Goal: Task Accomplishment & Management: Use online tool/utility

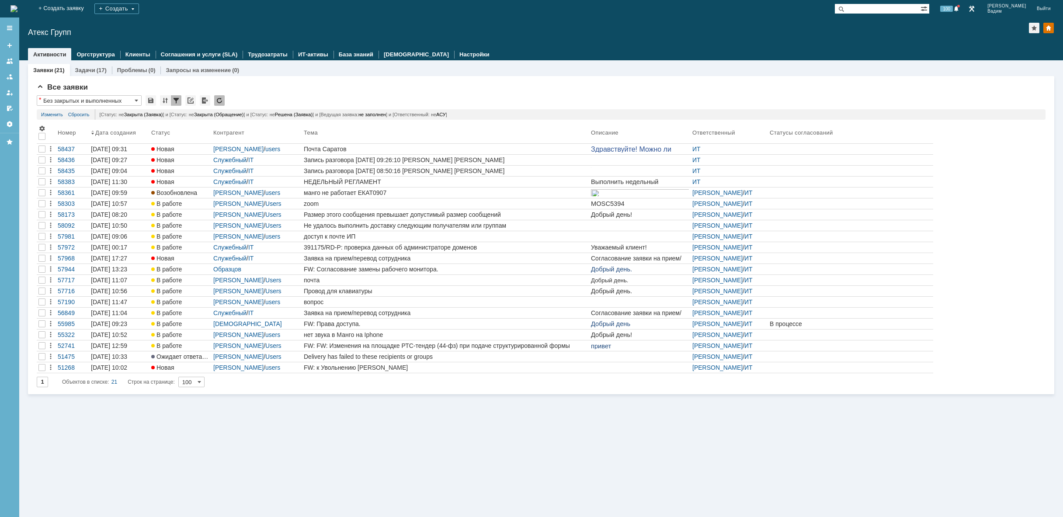
click at [17, 9] on img at bounding box center [13, 8] width 7 height 7
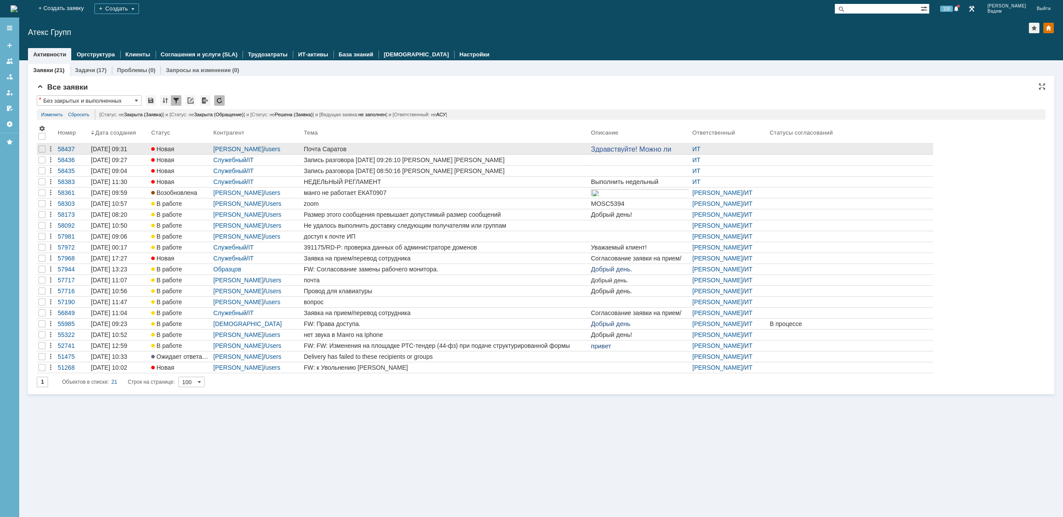
click at [372, 146] on link "Почта Саратов" at bounding box center [445, 149] width 287 height 10
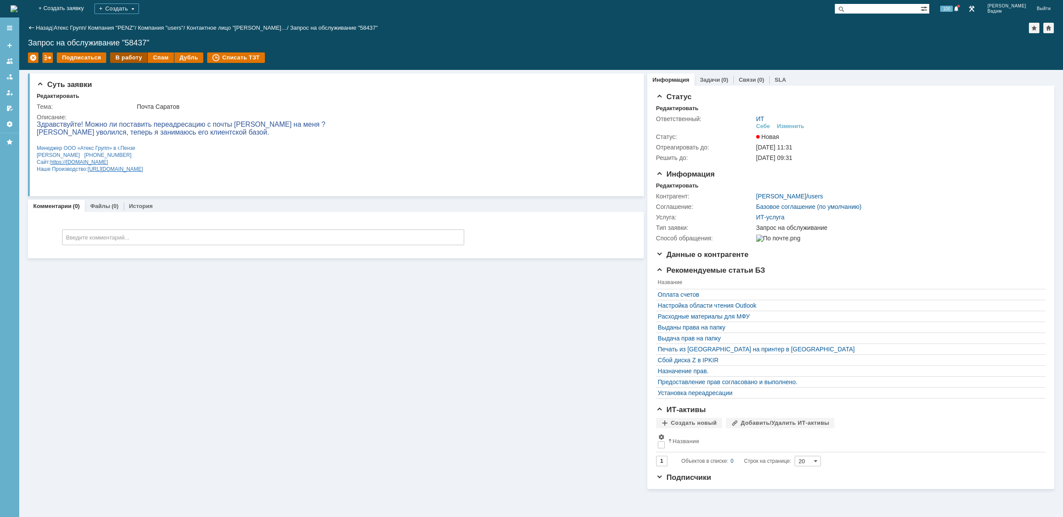
click at [128, 54] on div "В работу" at bounding box center [128, 57] width 37 height 10
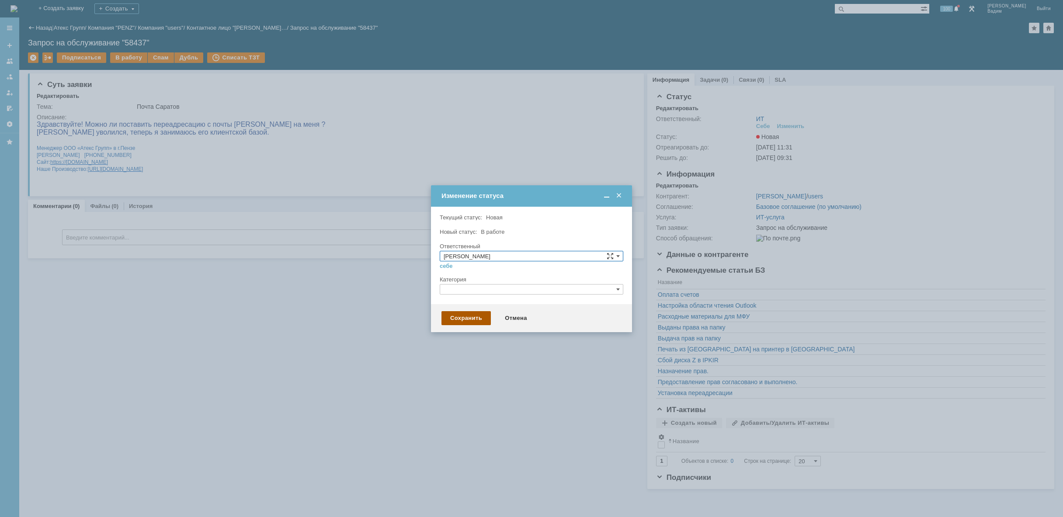
click at [470, 316] on div "Сохранить" at bounding box center [465, 318] width 49 height 14
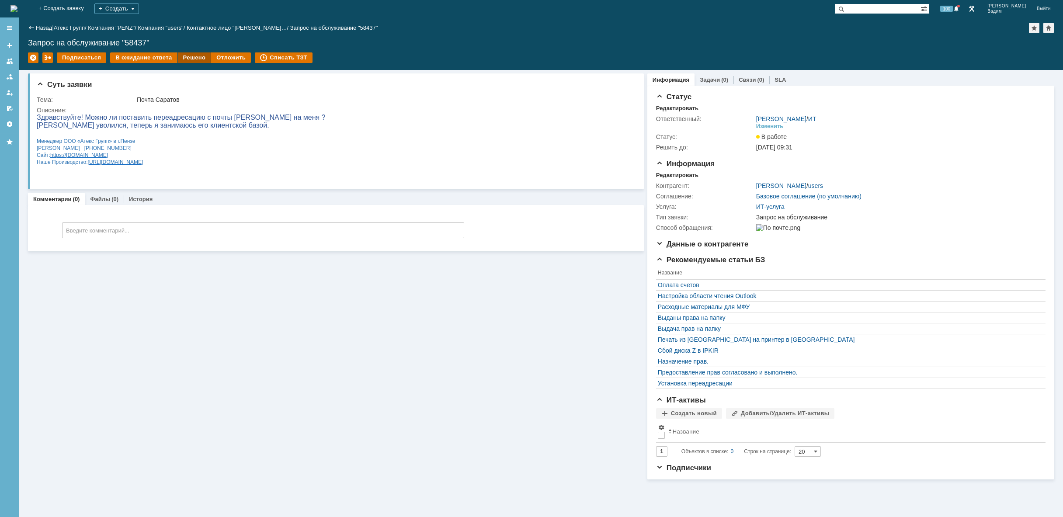
click at [182, 56] on div "Решено" at bounding box center [194, 57] width 33 height 10
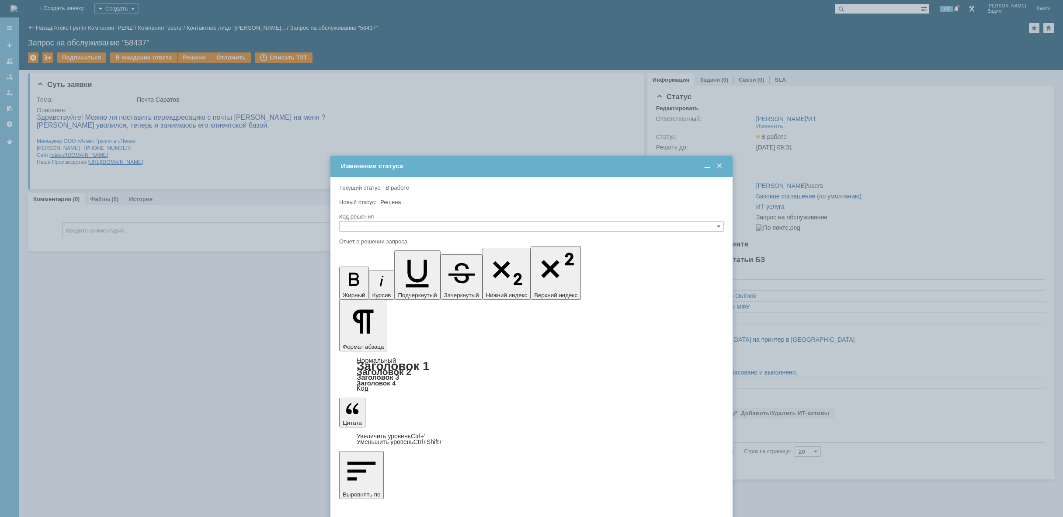
click at [375, 226] on input "text" at bounding box center [531, 226] width 385 height 10
click at [363, 267] on span "Решено" at bounding box center [531, 268] width 377 height 7
type input "Решено"
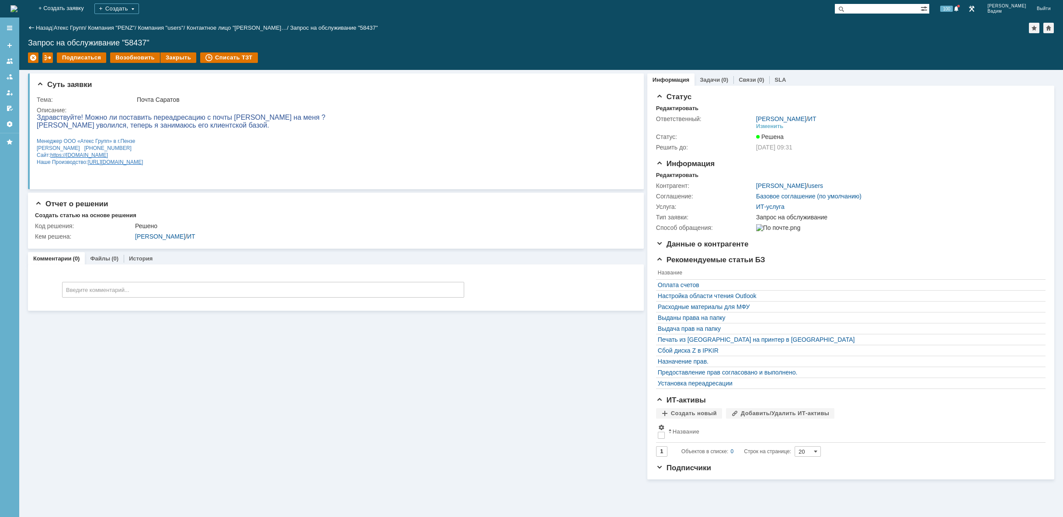
click at [17, 8] on img at bounding box center [13, 8] width 7 height 7
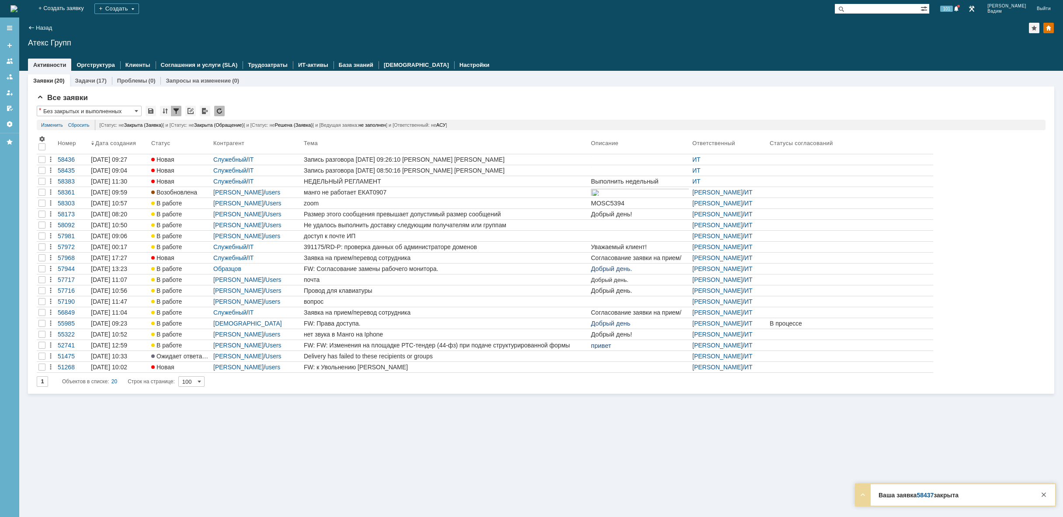
click at [17, 8] on img at bounding box center [13, 8] width 7 height 7
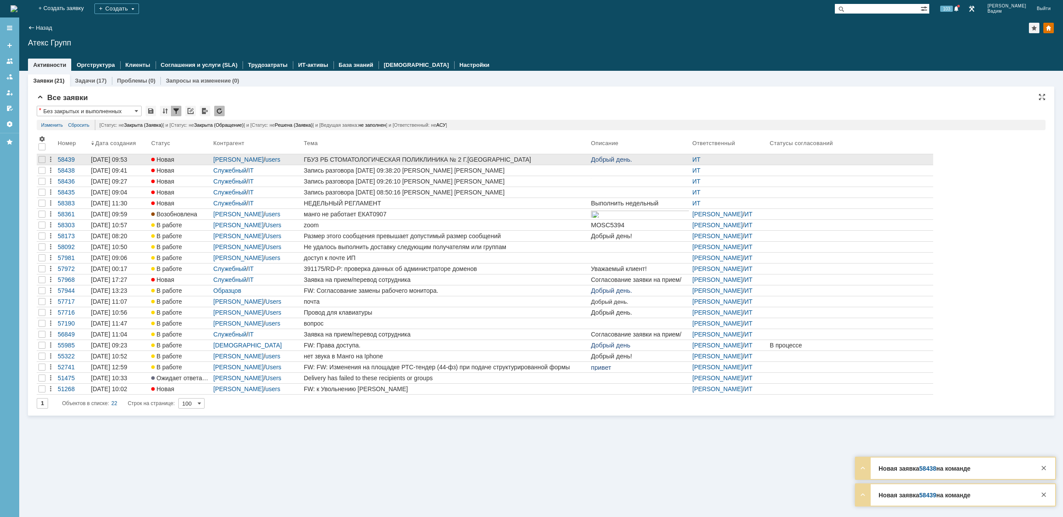
click at [516, 157] on div "ГБУЗ РБ СТОМАТОЛОГИЧЕСКАЯ ПОЛИКЛИНИКА № 2 Г.[GEOGRAPHIC_DATA]" at bounding box center [446, 159] width 284 height 7
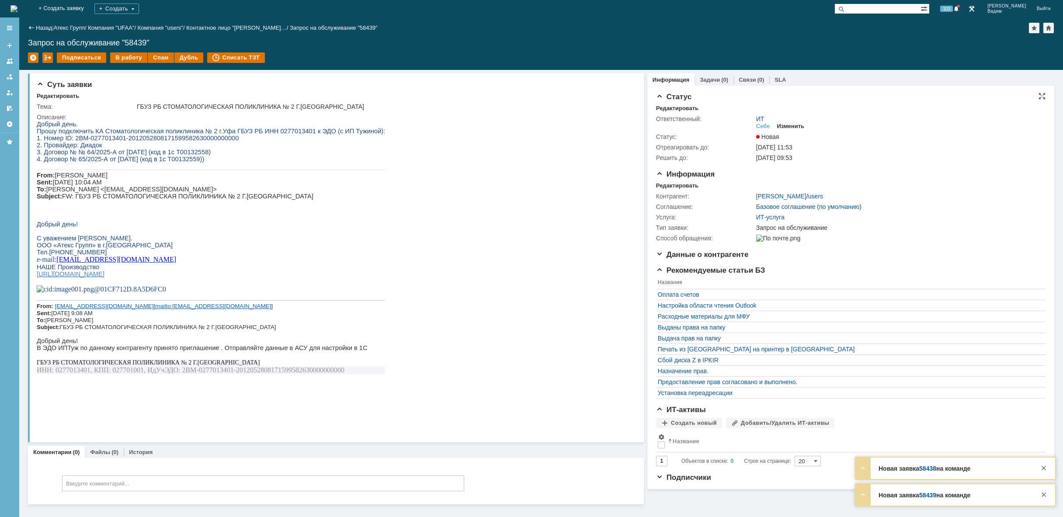
click at [789, 127] on div "Изменить" at bounding box center [791, 126] width 28 height 7
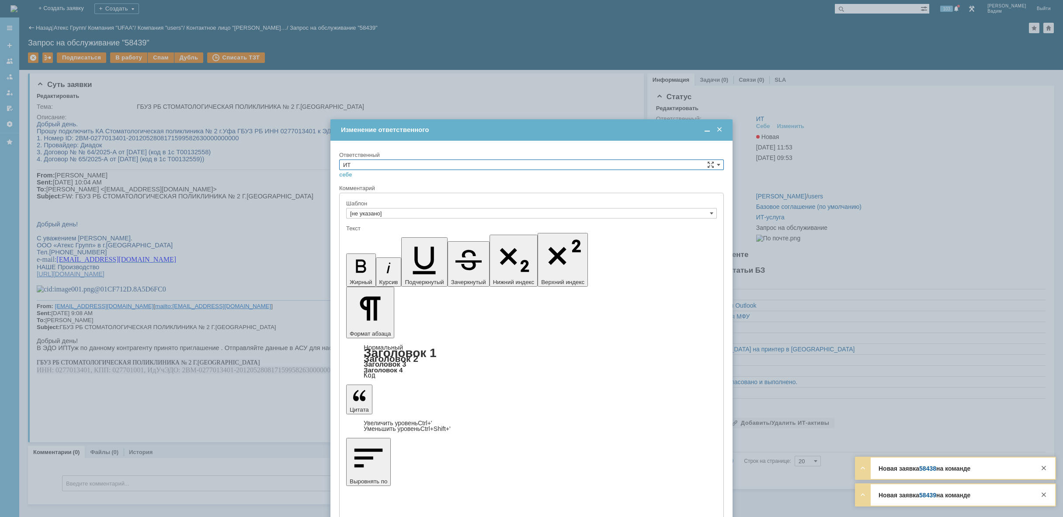
click at [577, 160] on input "ИТ" at bounding box center [531, 165] width 385 height 10
click at [420, 238] on span "АСУ" at bounding box center [531, 236] width 377 height 7
type input "АСУ"
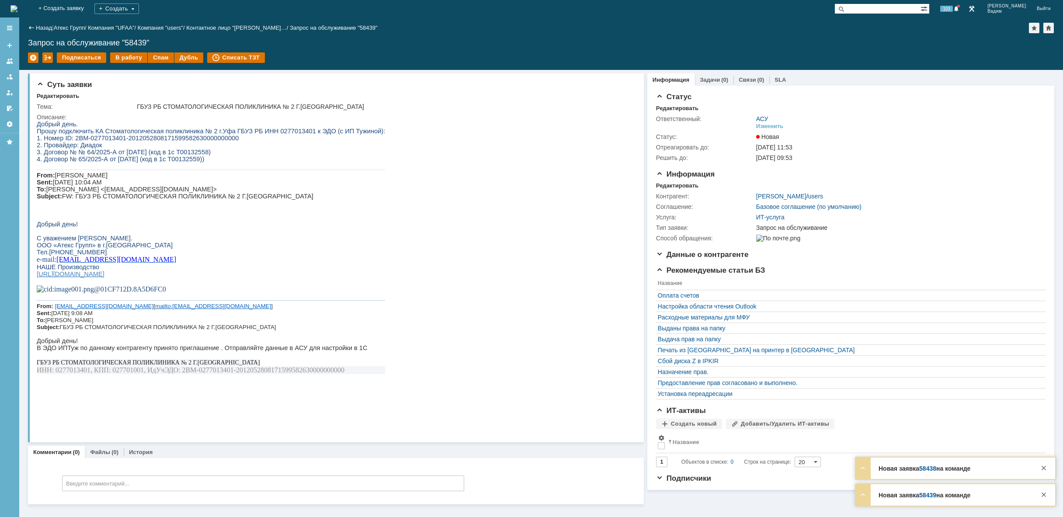
click at [17, 12] on img at bounding box center [13, 8] width 7 height 7
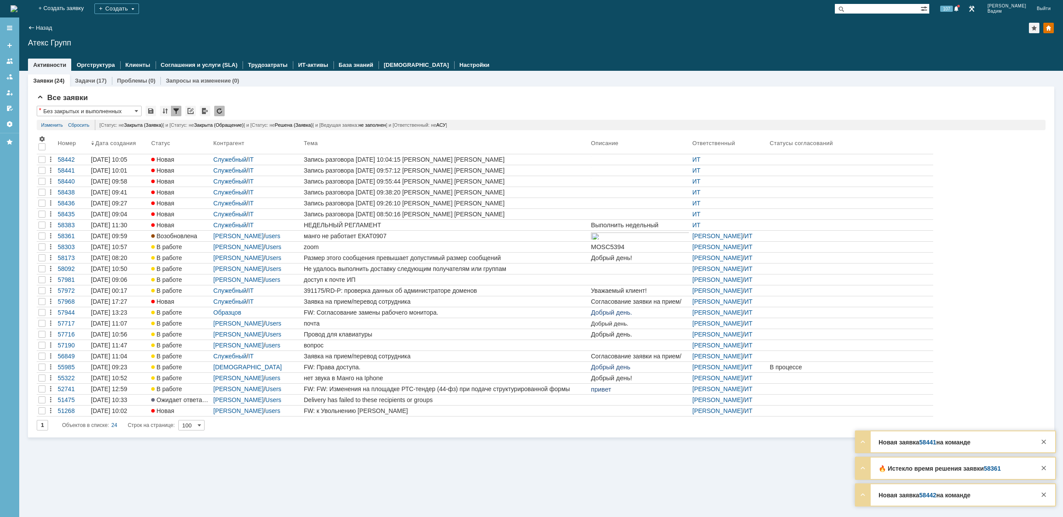
click at [17, 11] on img at bounding box center [13, 8] width 7 height 7
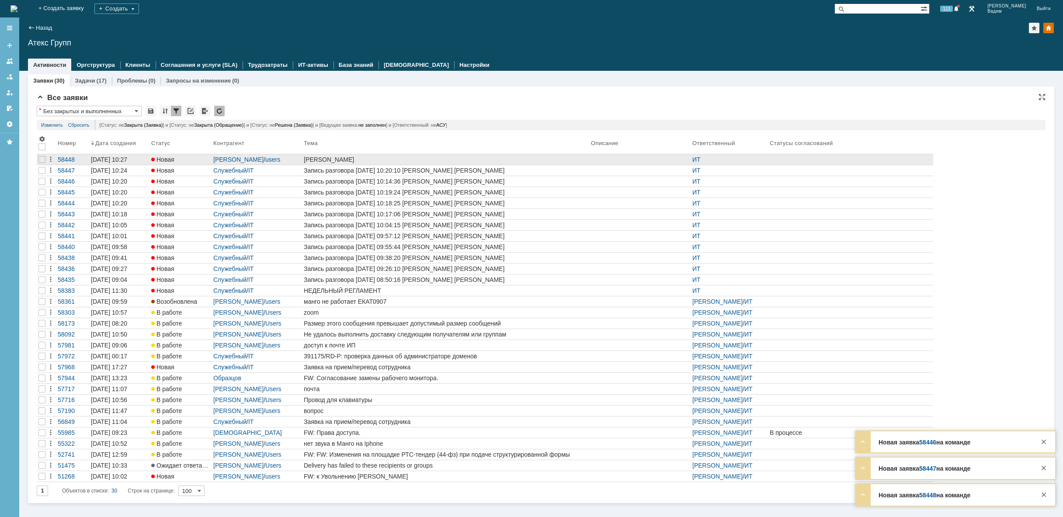
click at [442, 159] on div "[PERSON_NAME]" at bounding box center [446, 159] width 284 height 7
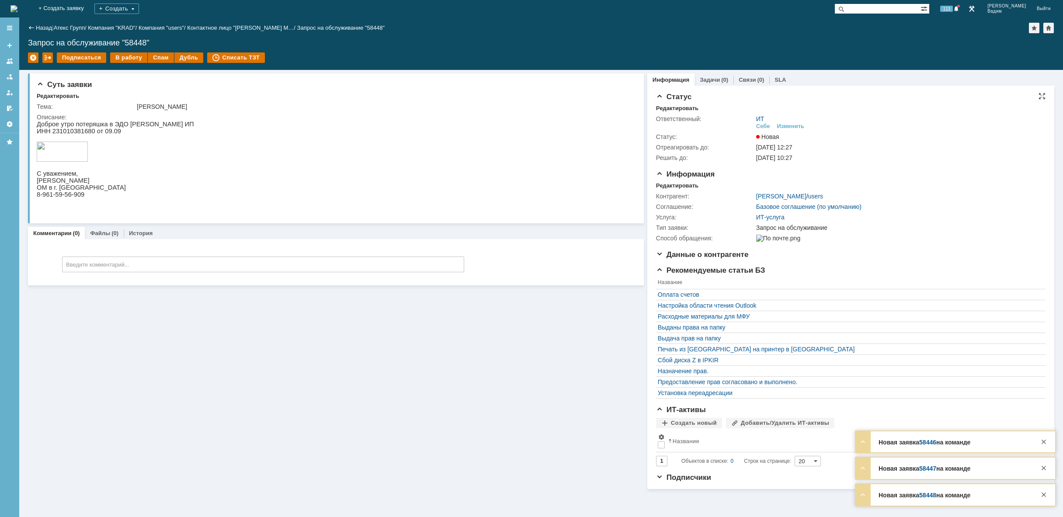
click at [804, 128] on td "Изменить" at bounding box center [791, 126] width 35 height 8
click at [798, 124] on div "Изменить" at bounding box center [791, 126] width 28 height 7
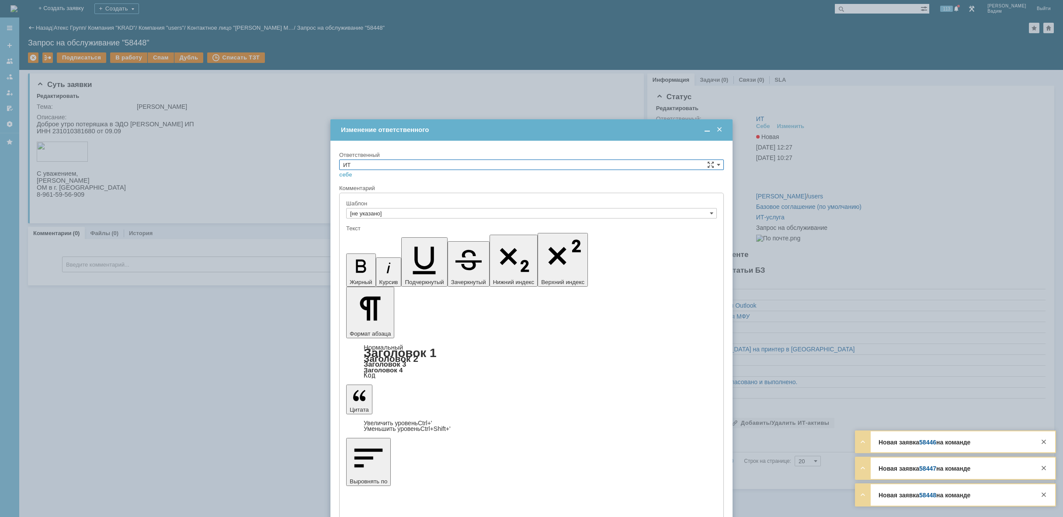
click at [495, 164] on input "ИТ" at bounding box center [531, 165] width 385 height 10
click at [400, 237] on span "АСУ" at bounding box center [531, 236] width 377 height 7
type input "АСУ"
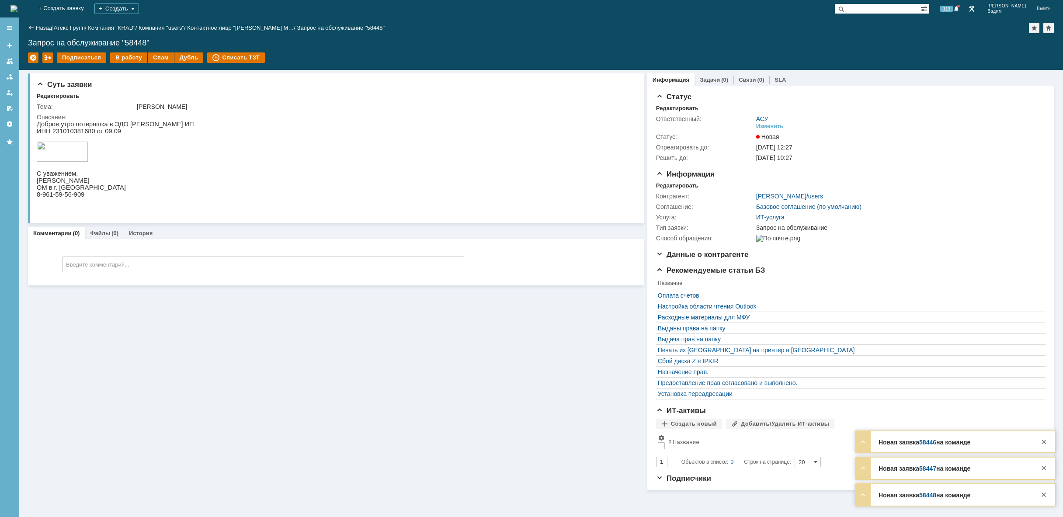
click at [17, 7] on img at bounding box center [13, 8] width 7 height 7
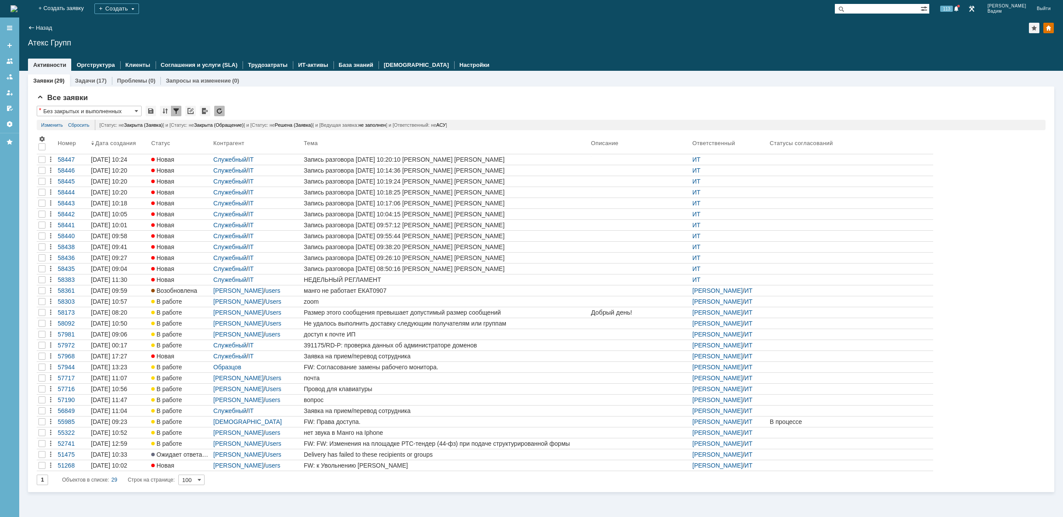
click at [17, 5] on img at bounding box center [13, 8] width 7 height 7
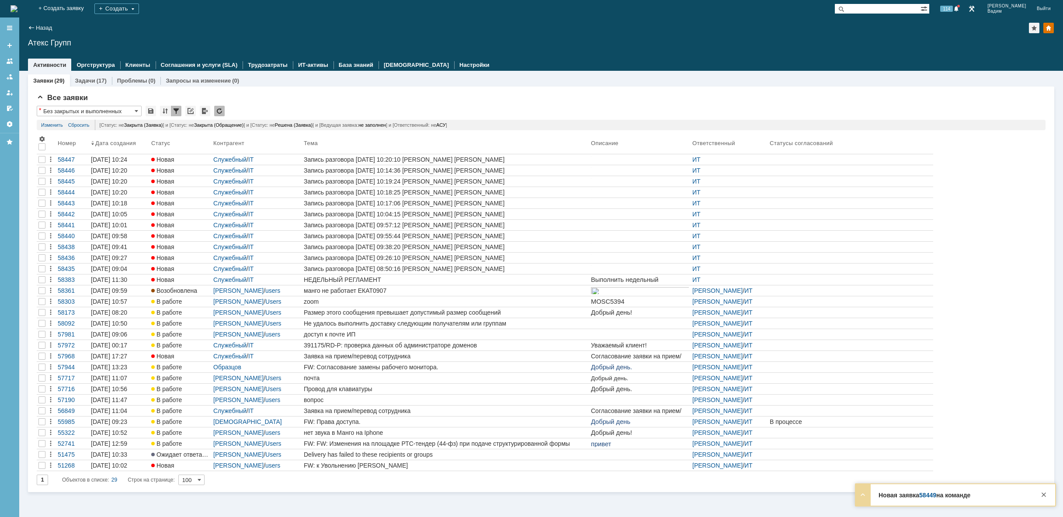
drag, startPoint x: 60, startPoint y: 4, endPoint x: 269, endPoint y: 126, distance: 242.3
click at [17, 5] on img at bounding box center [13, 8] width 7 height 7
